Goal: Task Accomplishment & Management: Use online tool/utility

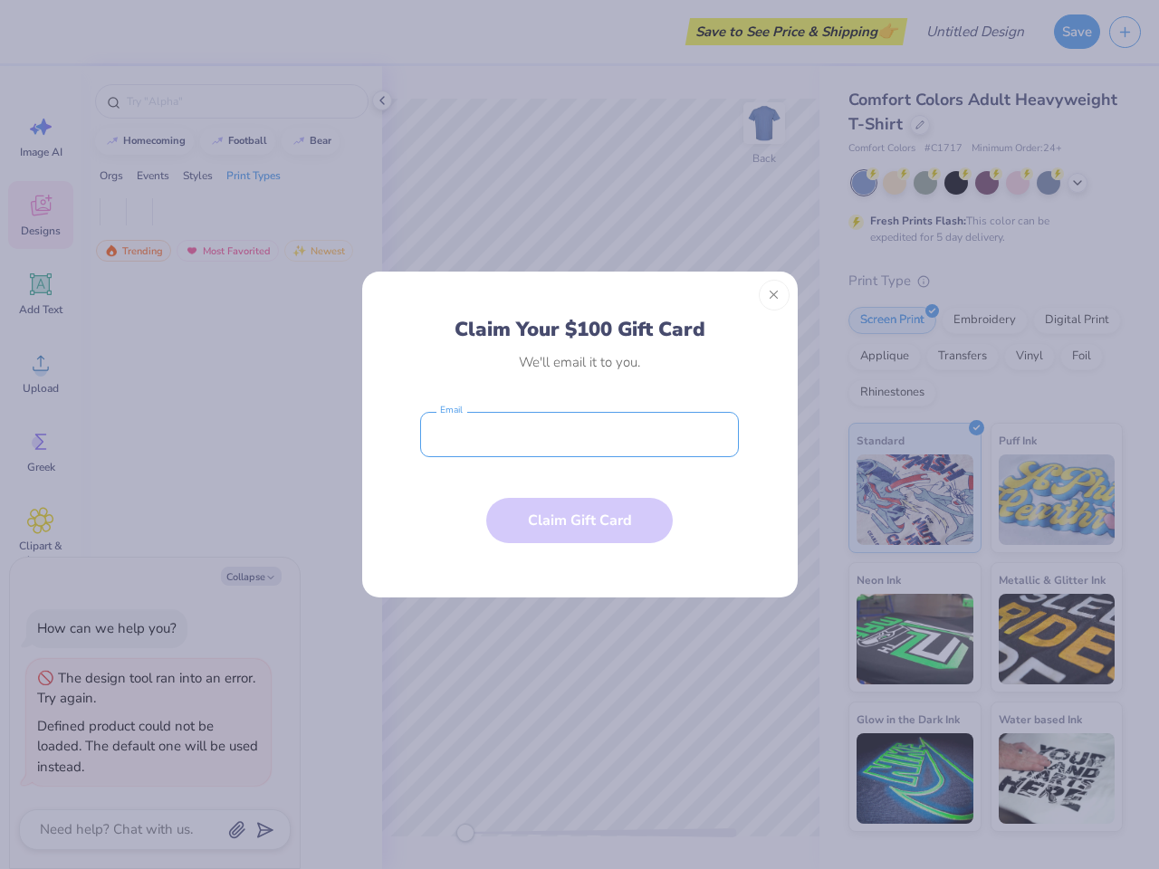
type textarea "x"
click at [579, 435] on input "email" at bounding box center [579, 434] width 319 height 45
click at [774, 295] on button "Close" at bounding box center [774, 295] width 31 height 31
